Goal: Check status

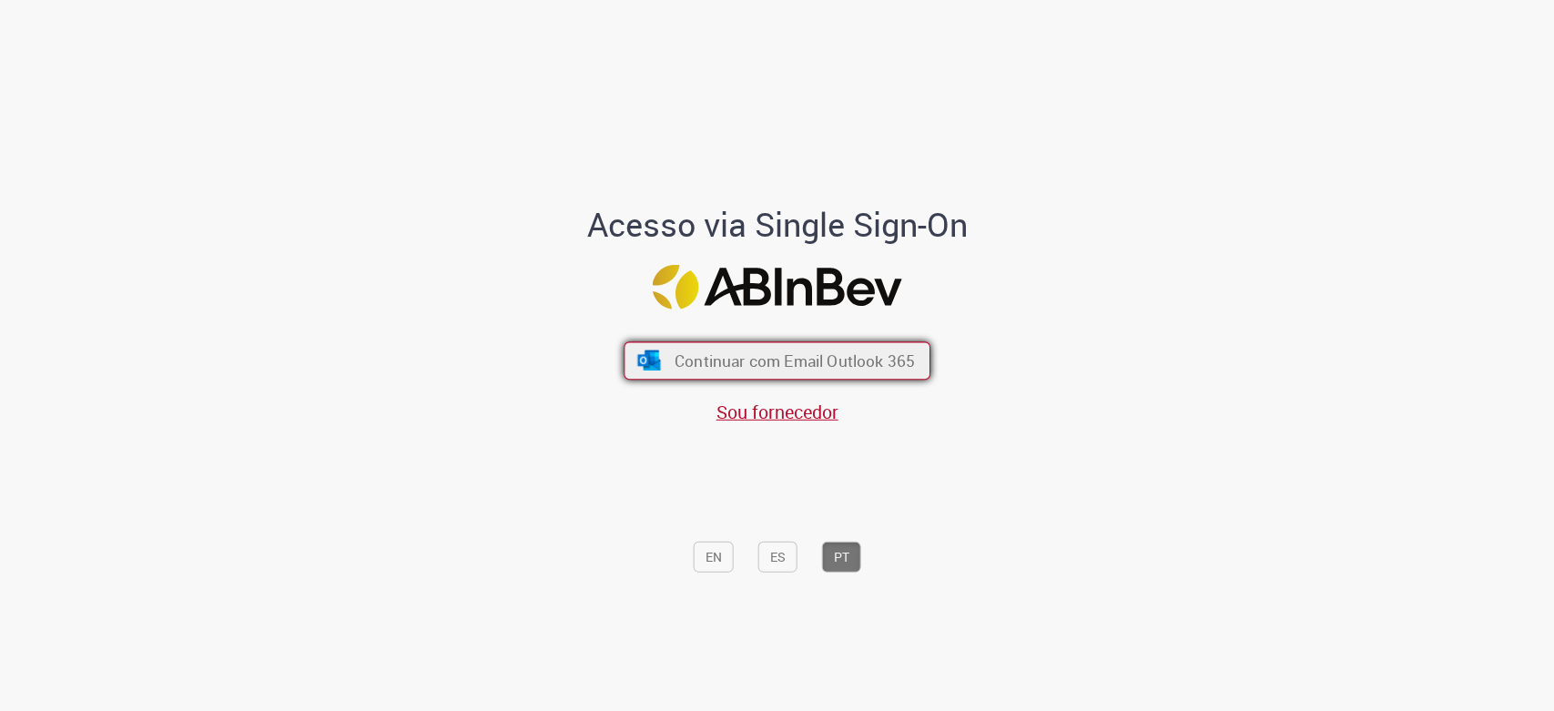
click at [787, 359] on span "Continuar com Email Outlook 365" at bounding box center [795, 361] width 240 height 21
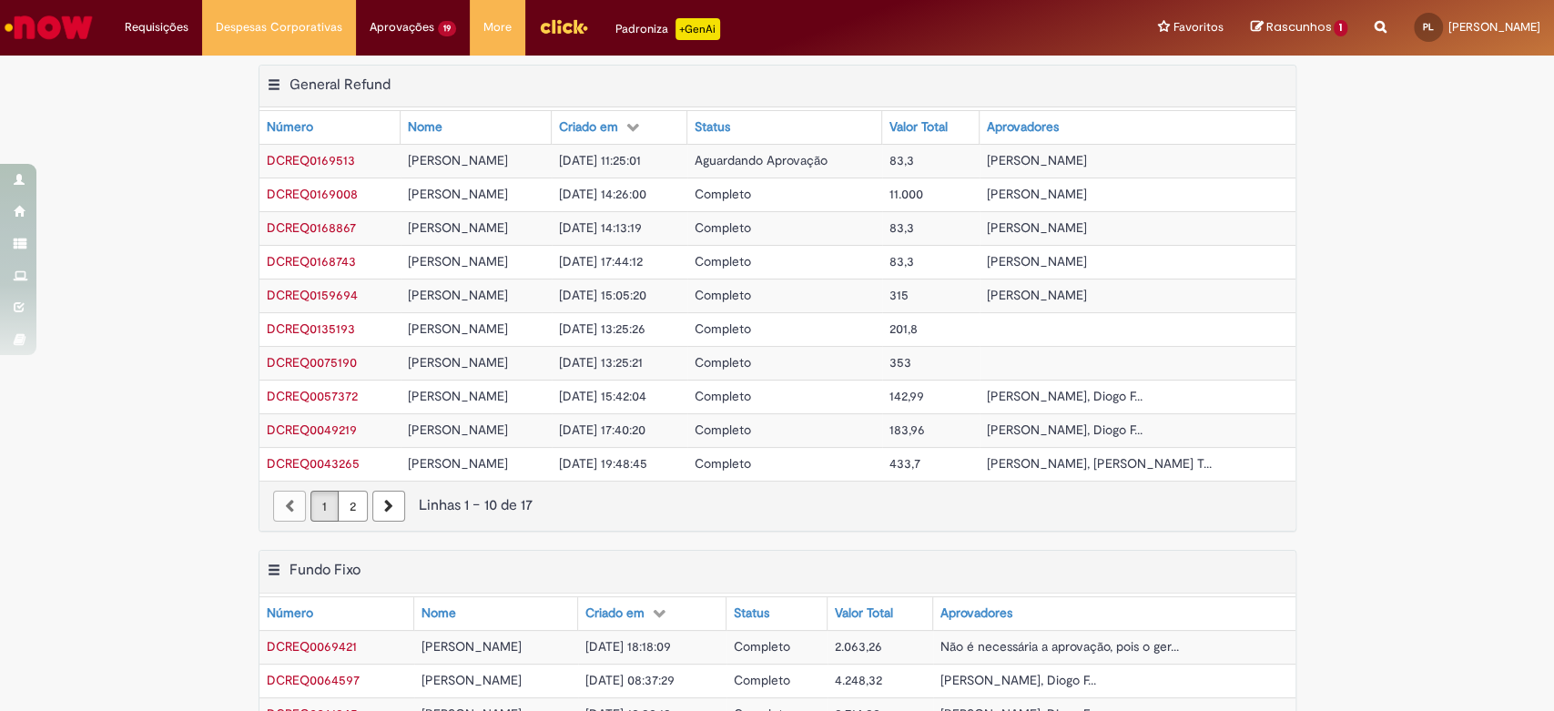
click at [804, 194] on td "Completo" at bounding box center [785, 195] width 195 height 34
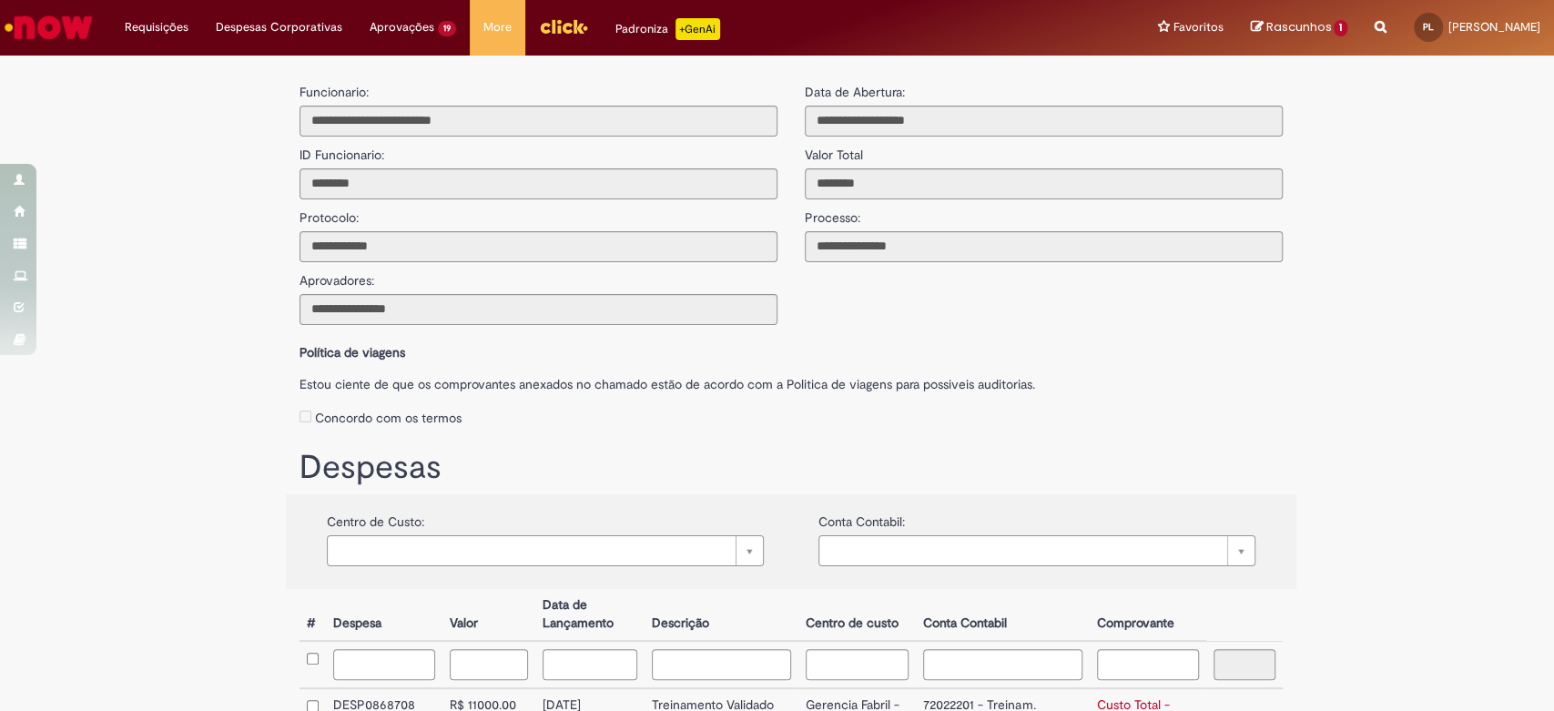
scroll to position [156, 0]
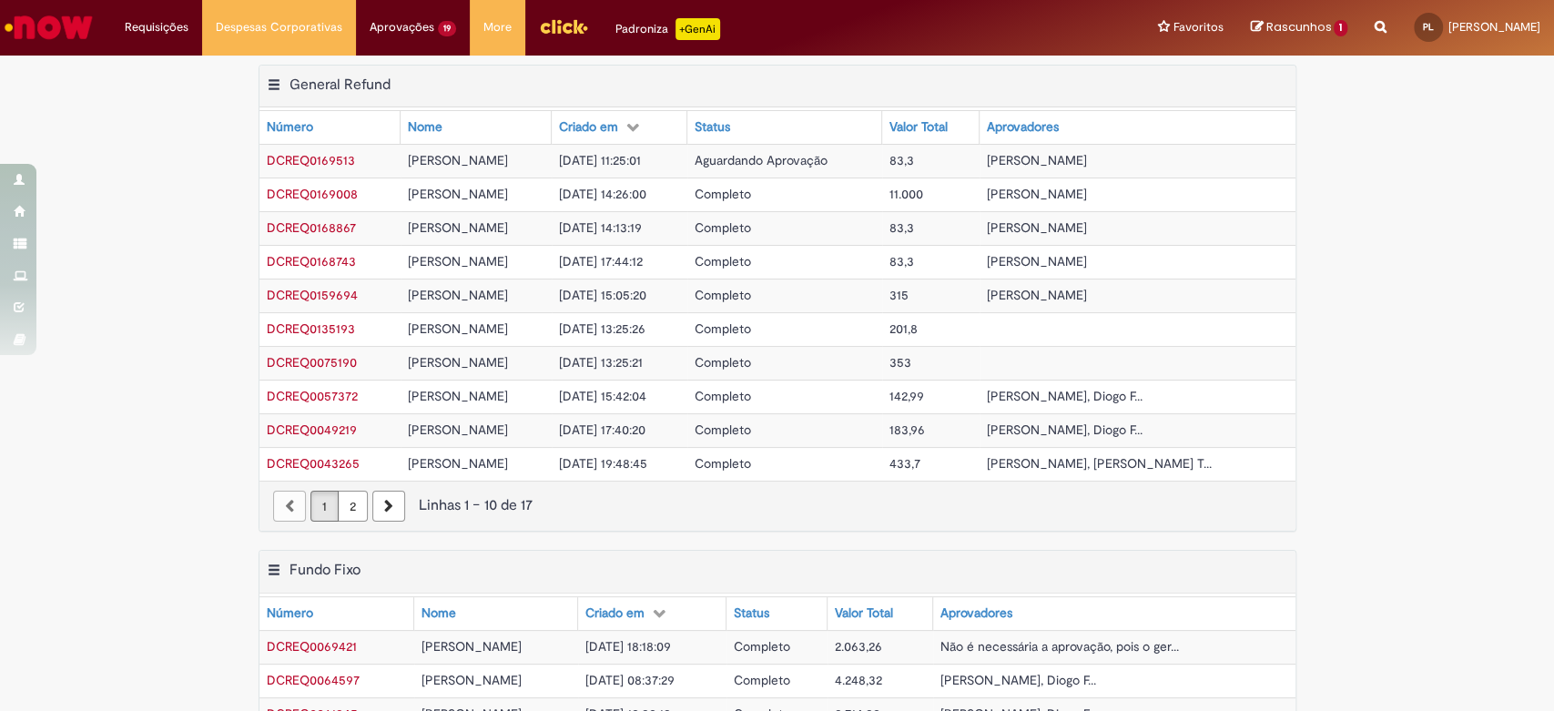
click at [688, 184] on td "[DATE] 14:26:00" at bounding box center [620, 195] width 136 height 34
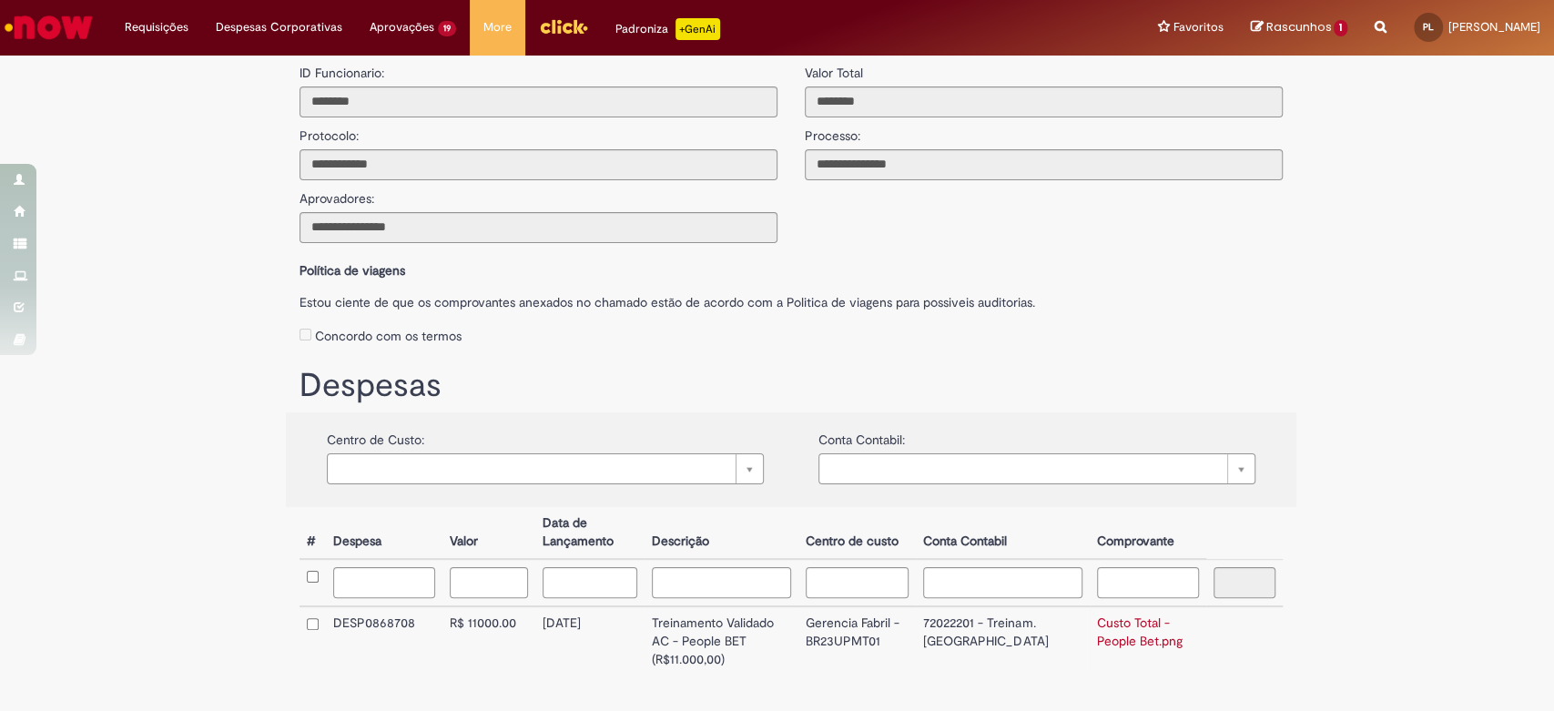
scroll to position [156, 0]
